Goal: Understand process/instructions: Learn how to perform a task or action

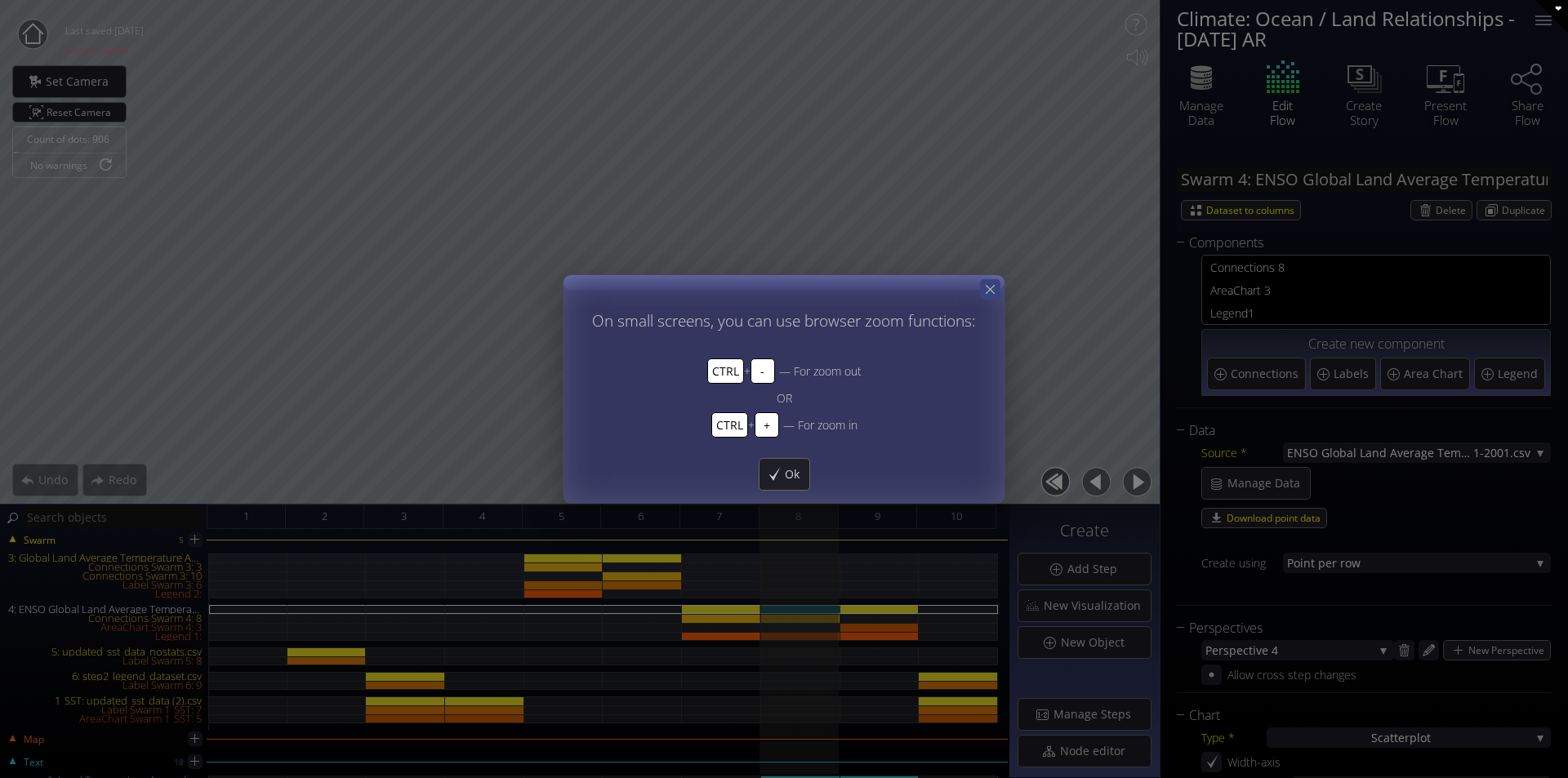
click at [781, 284] on icon at bounding box center [990, 290] width 16 height 16
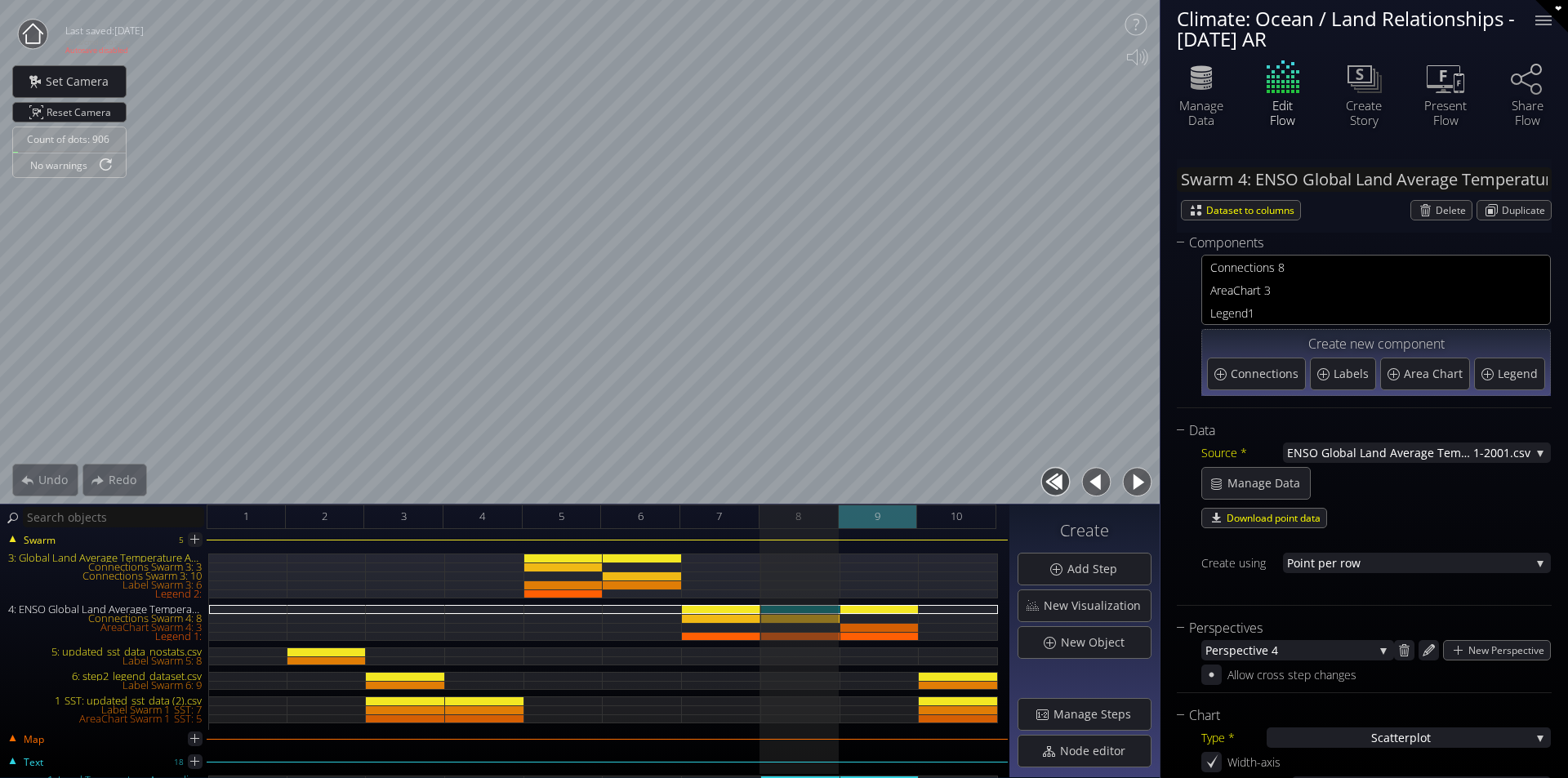
click at [781, 521] on div "9" at bounding box center [878, 517] width 79 height 24
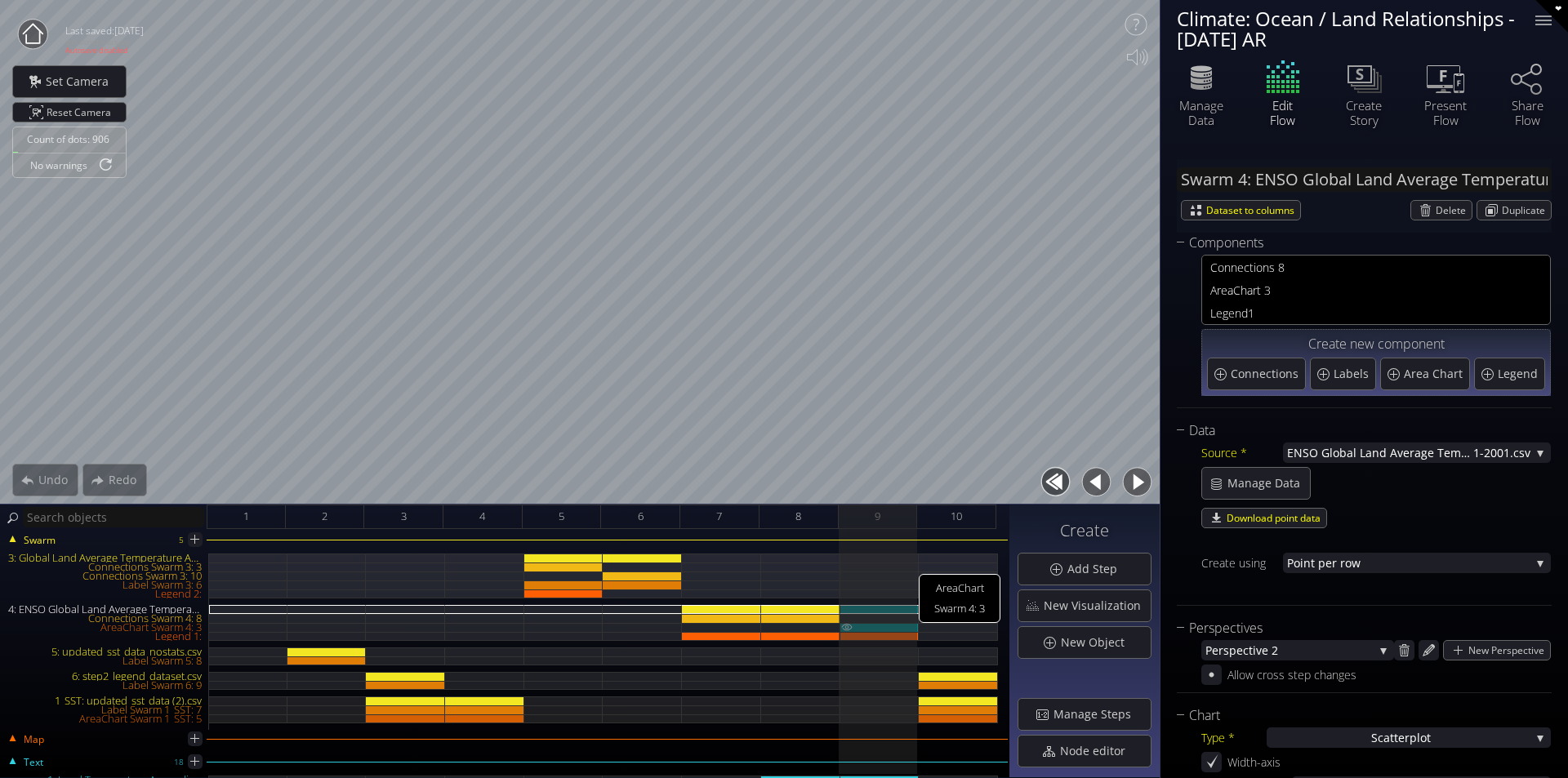
click at [781, 628] on div "AreaChart Swarm 4: 3" at bounding box center [879, 627] width 79 height 9
type input "Swarm 4: AreaChart 3"
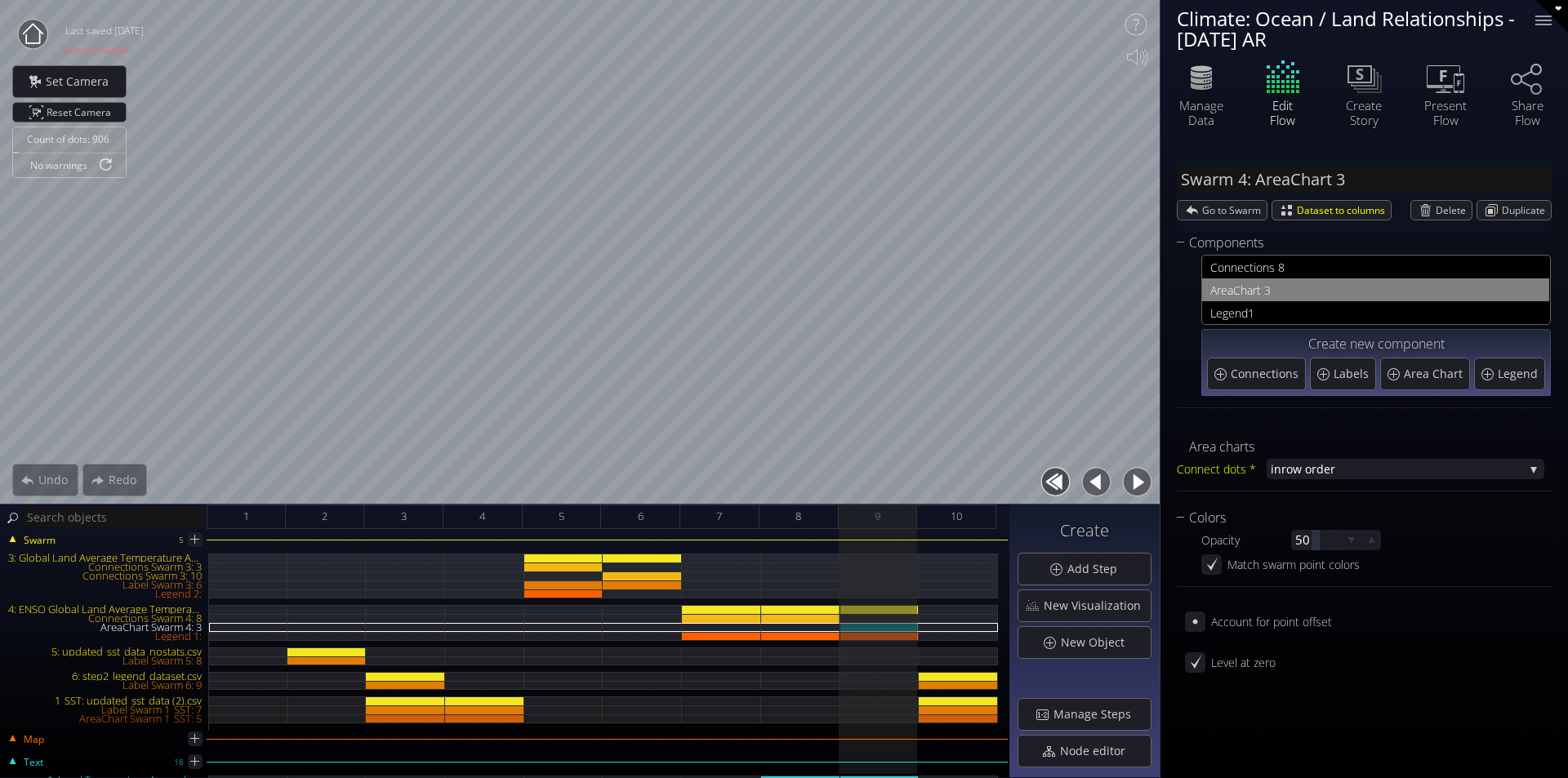
click at [781, 486] on button "button" at bounding box center [1096, 482] width 36 height 36
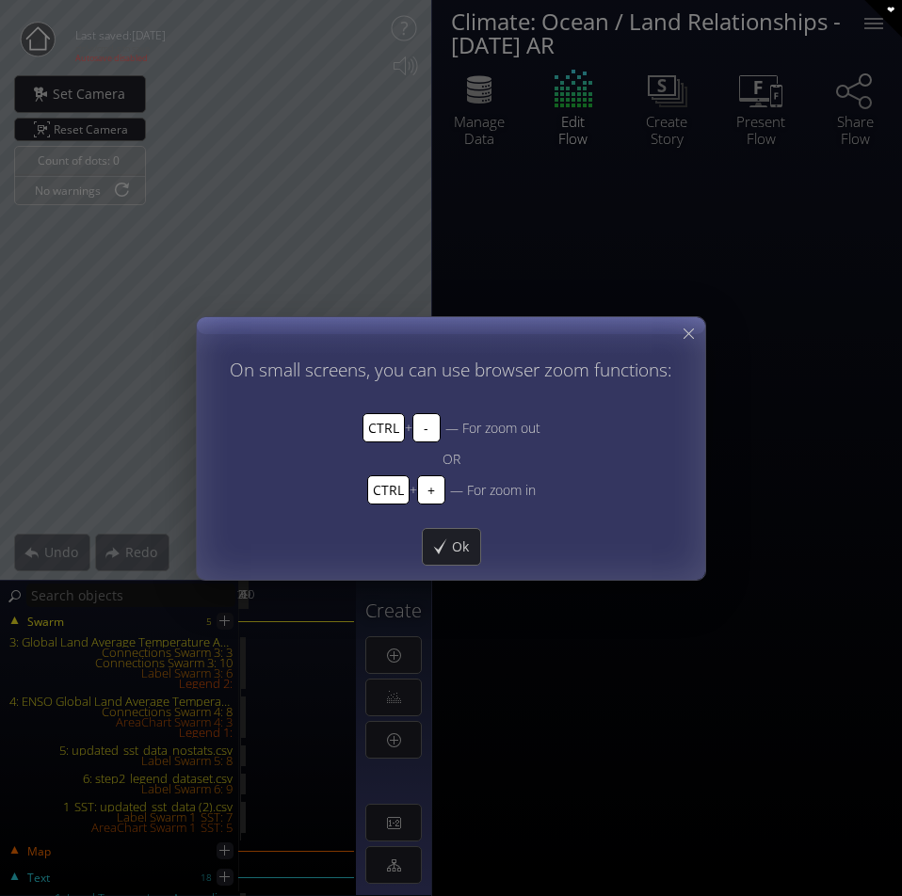
click at [695, 331] on icon at bounding box center [689, 334] width 18 height 18
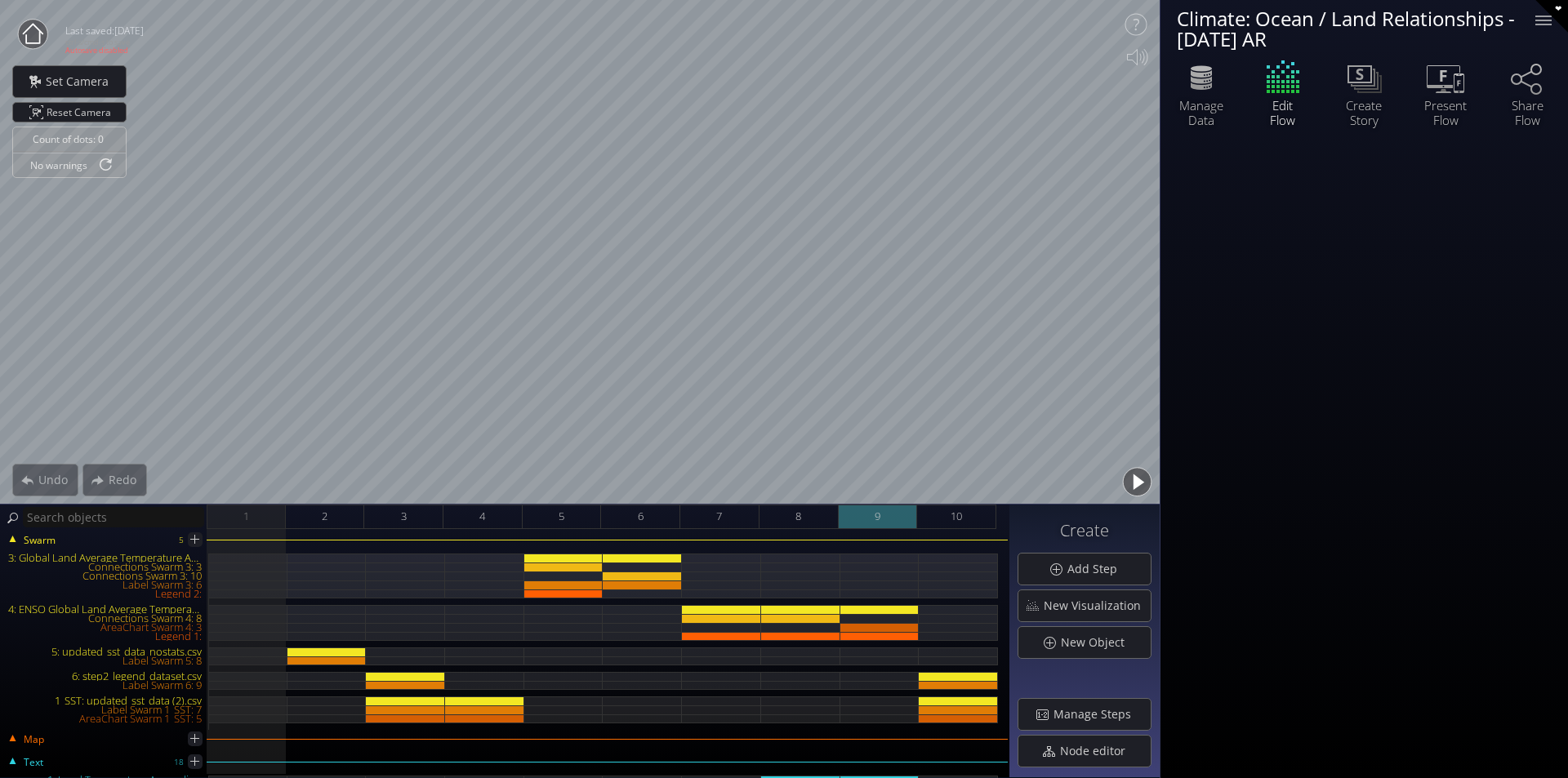
click at [781, 519] on div "9" at bounding box center [878, 517] width 79 height 24
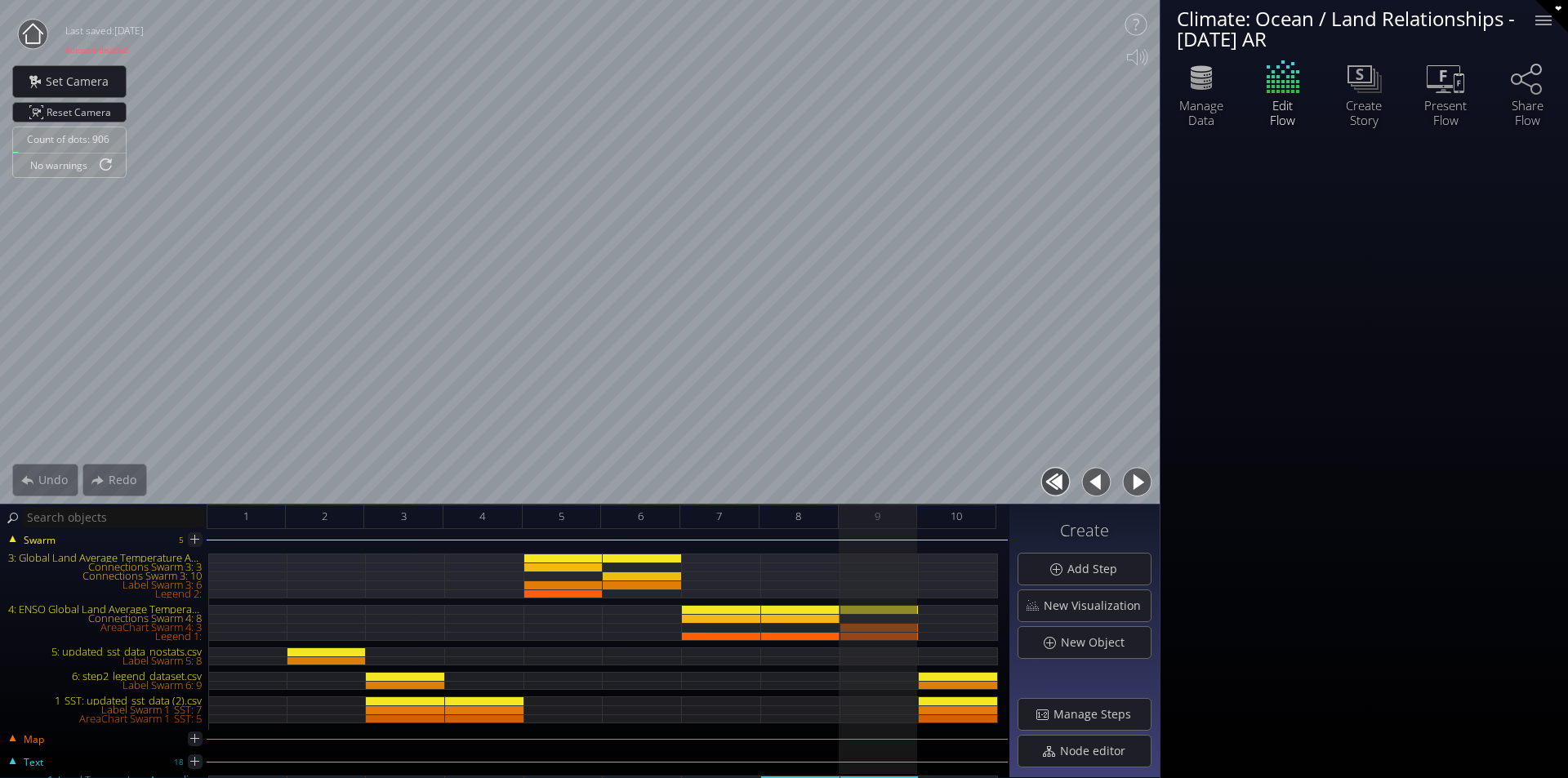
click at [781, 480] on button "button" at bounding box center [1096, 482] width 36 height 36
